Goal: Find contact information: Find contact information

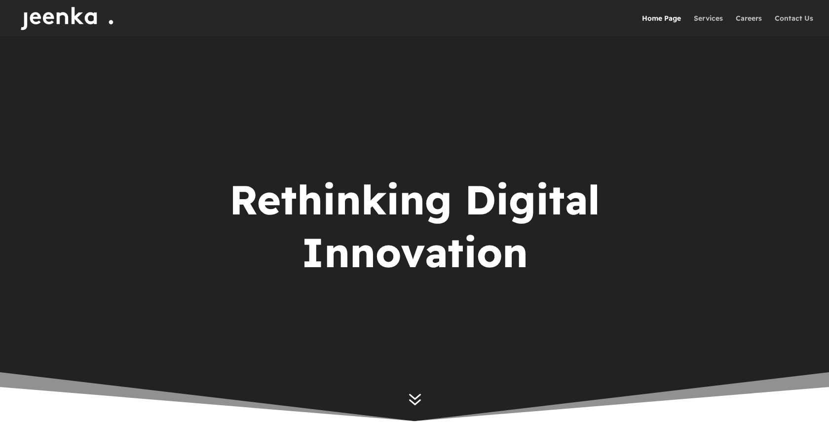
click at [418, 402] on span "7" at bounding box center [415, 399] width 24 height 24
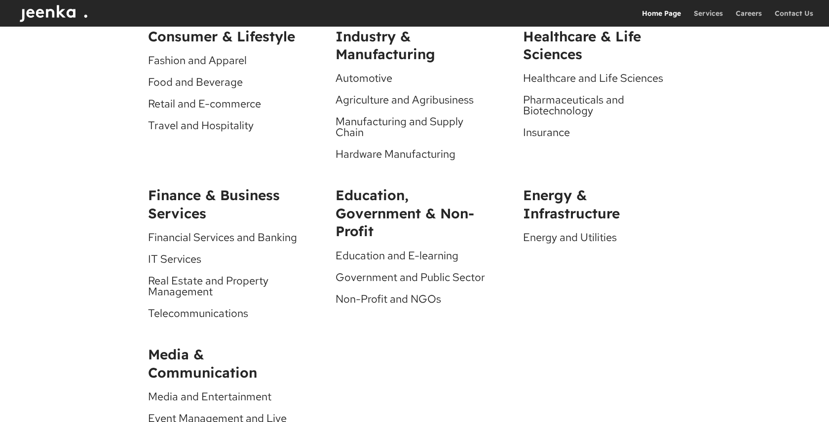
scroll to position [3178, 0]
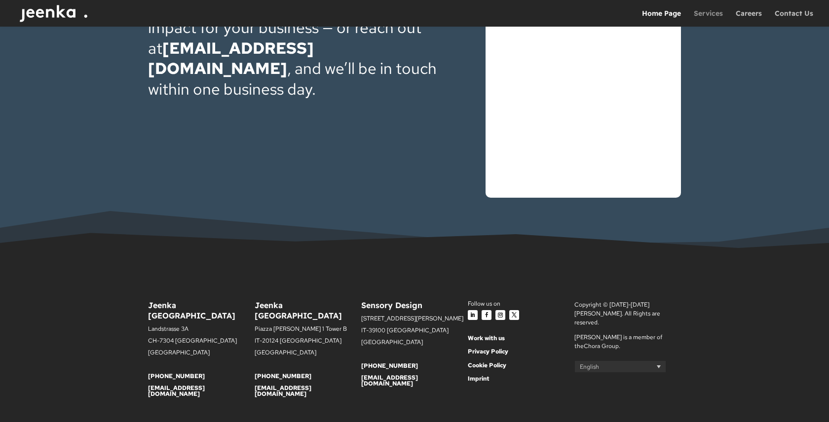
click at [720, 11] on link "Services" at bounding box center [708, 18] width 29 height 17
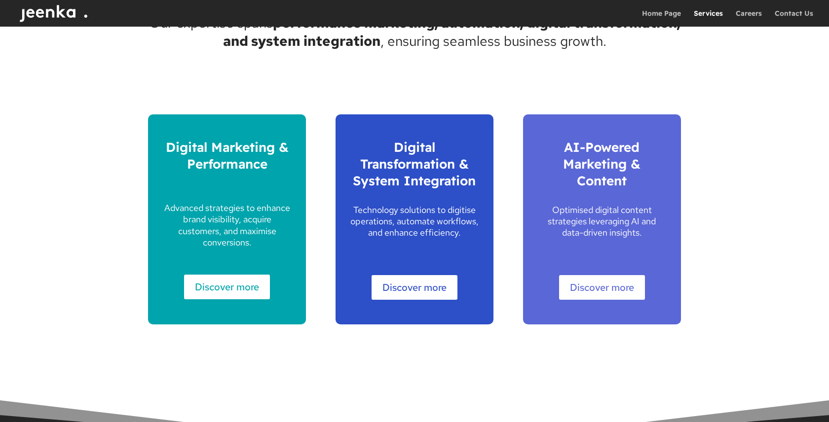
scroll to position [564, 0]
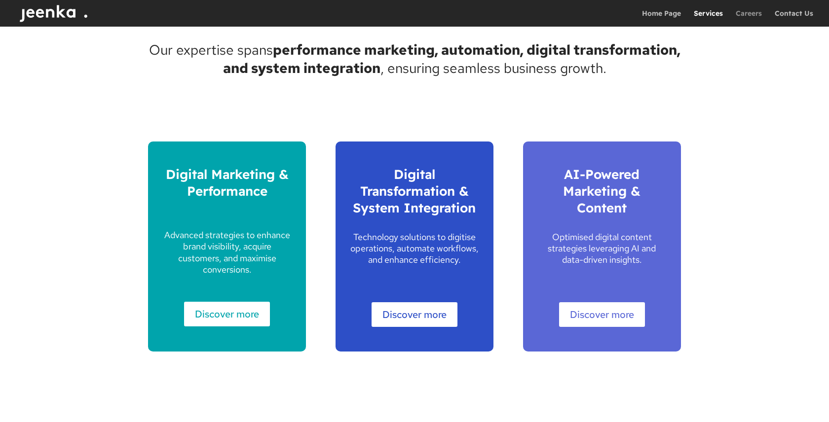
click at [751, 19] on link "Careers" at bounding box center [748, 18] width 26 height 17
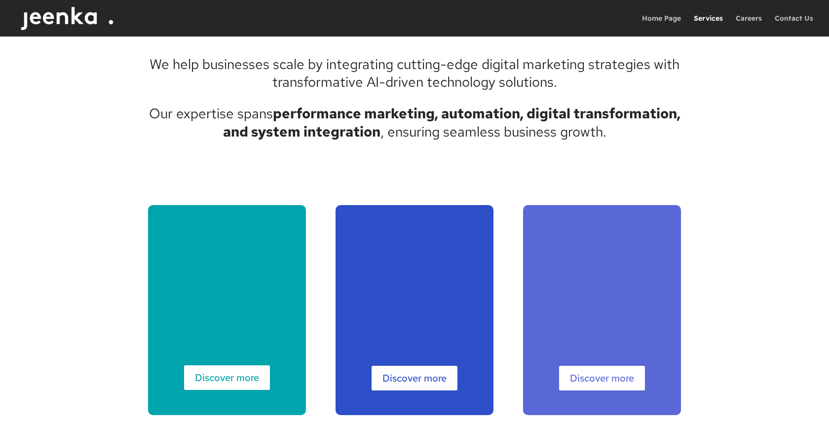
scroll to position [550, 0]
click at [802, 17] on link "Contact Us" at bounding box center [793, 26] width 38 height 22
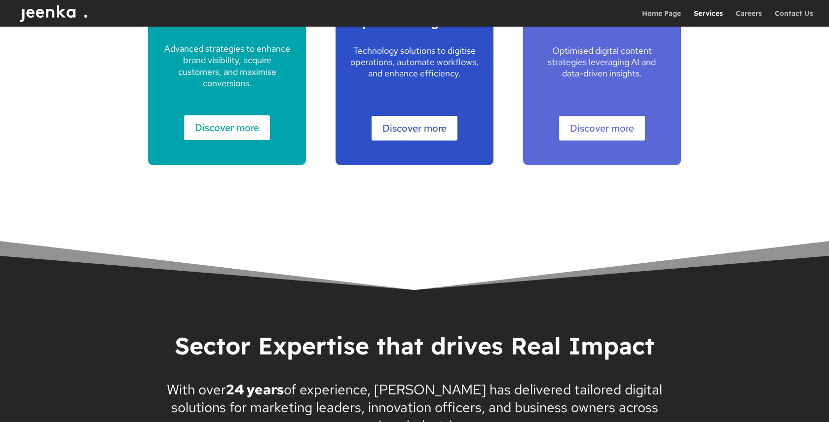
scroll to position [735, 0]
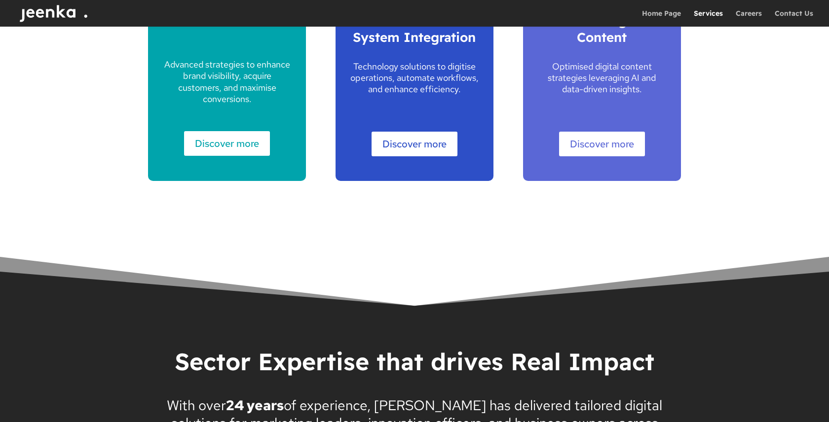
click at [436, 142] on link "Discover more" at bounding box center [414, 144] width 86 height 25
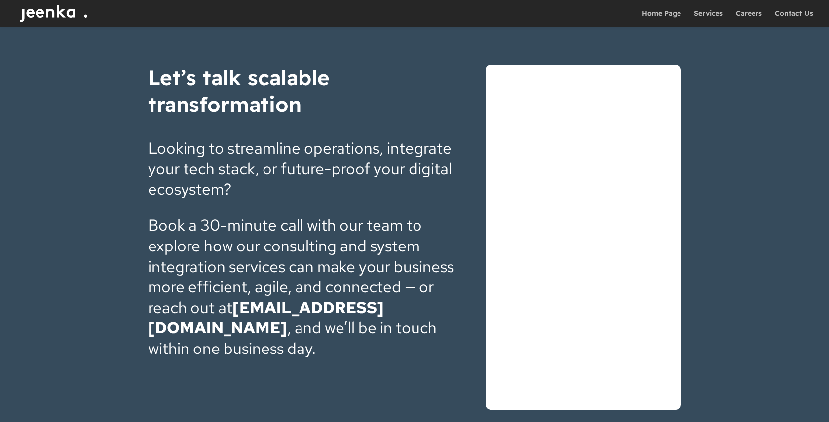
scroll to position [1739, 0]
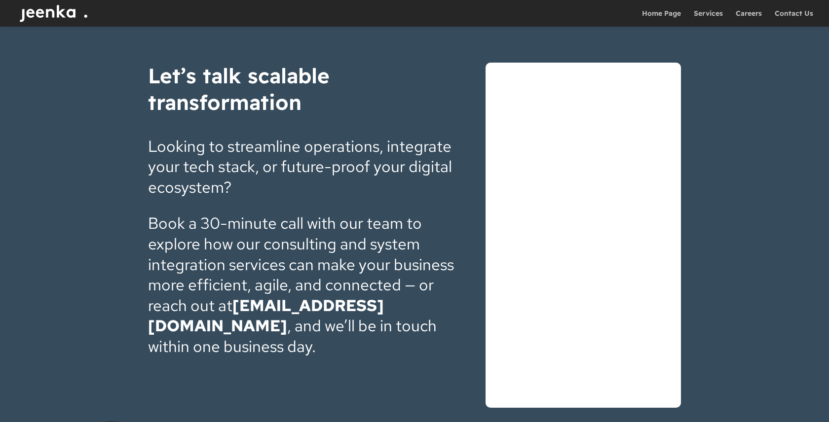
click at [51, 10] on img at bounding box center [56, 13] width 79 height 27
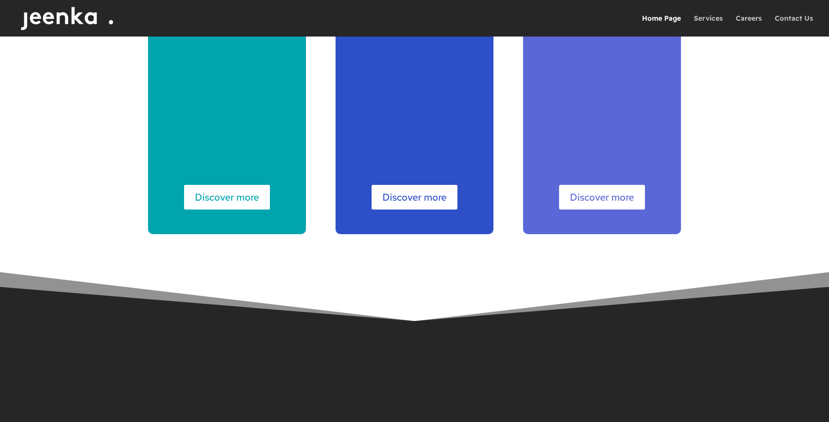
scroll to position [1581, 0]
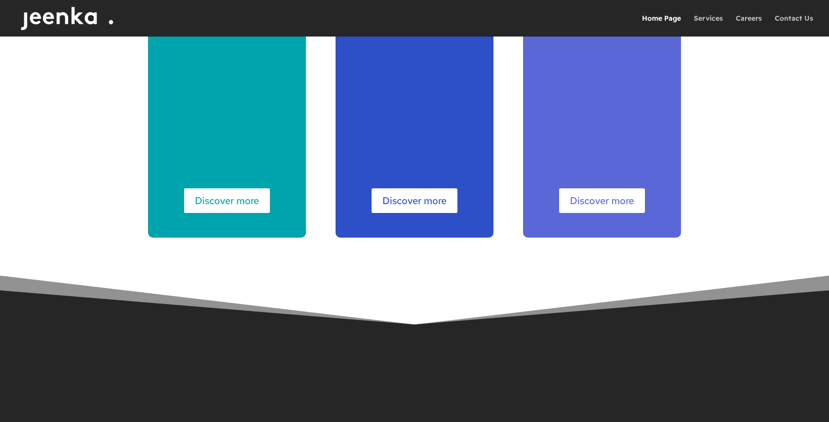
click at [424, 205] on link "Discover more" at bounding box center [414, 200] width 86 height 25
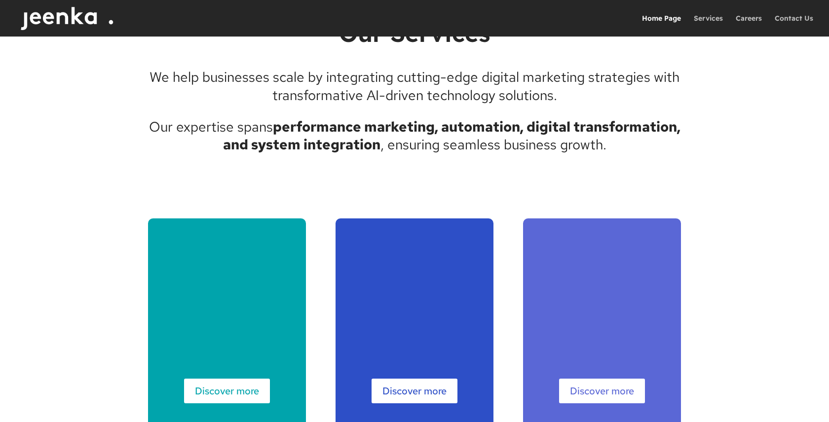
scroll to position [1389, 0]
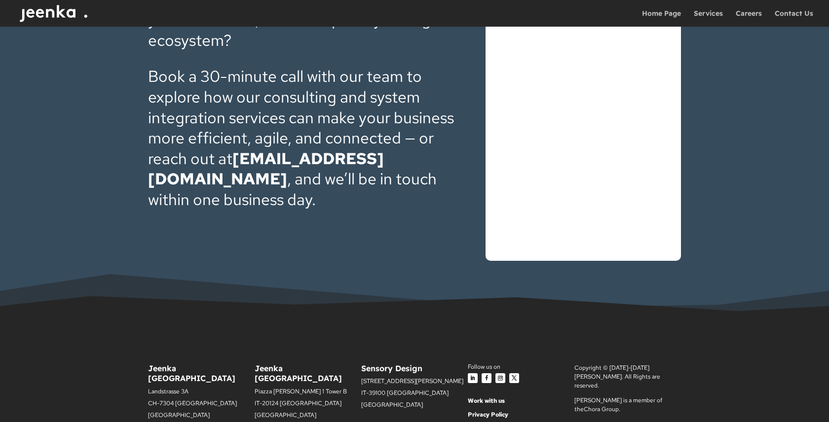
scroll to position [1942, 0]
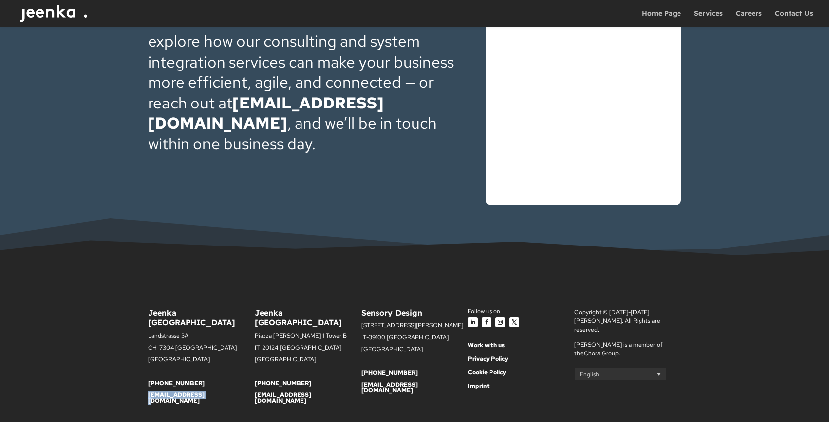
drag, startPoint x: 142, startPoint y: 365, endPoint x: 217, endPoint y: 370, distance: 75.1
click at [217, 370] on div "Jeenka [GEOGRAPHIC_DATA] [STREET_ADDRESS] [PHONE_NUMBER] [EMAIL_ADDRESS][DOMAIN…" at bounding box center [414, 361] width 829 height 186
copy link "[EMAIL_ADDRESS][DOMAIN_NAME]"
